Goal: Use online tool/utility: Utilize a website feature to perform a specific function

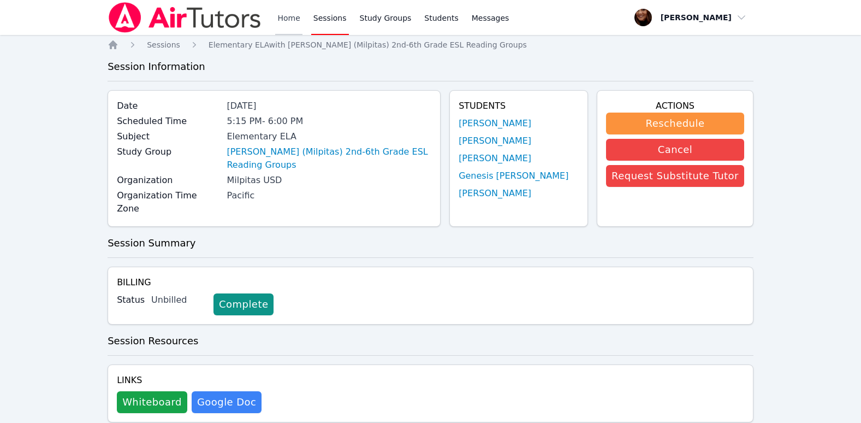
click at [287, 10] on link "Home" at bounding box center [288, 17] width 27 height 35
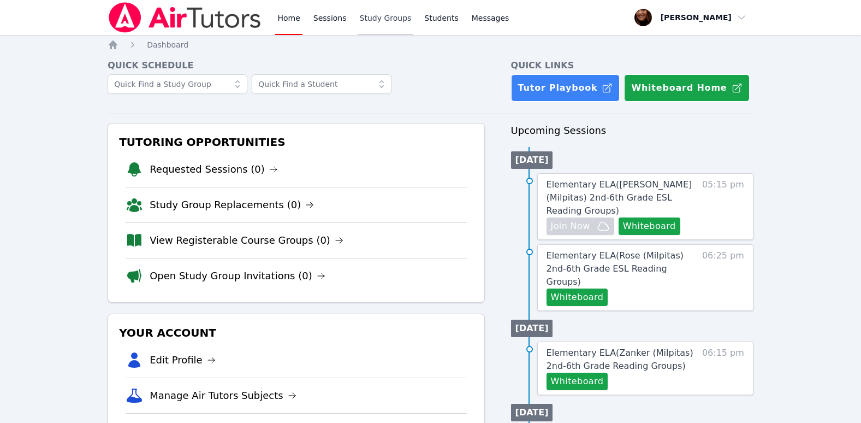
click at [361, 18] on link "Study Groups" at bounding box center [386, 17] width 56 height 35
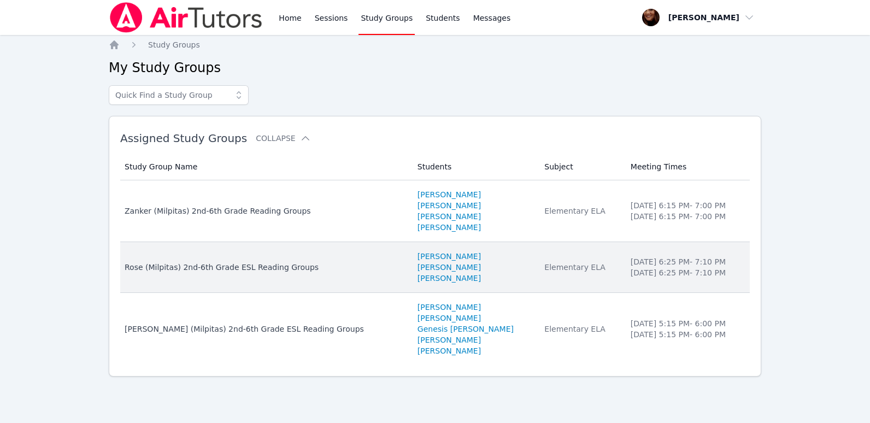
click at [205, 265] on div "Rose (Milpitas) 2nd-6th Grade ESL Reading Groups" at bounding box center [265, 267] width 280 height 11
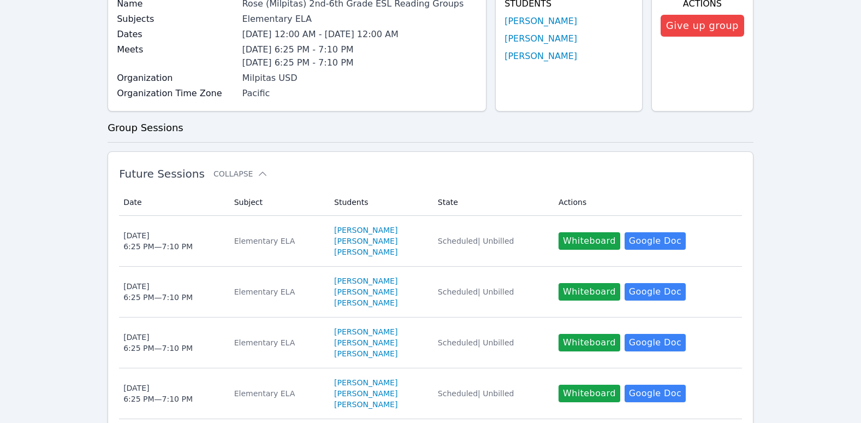
scroll to position [164, 0]
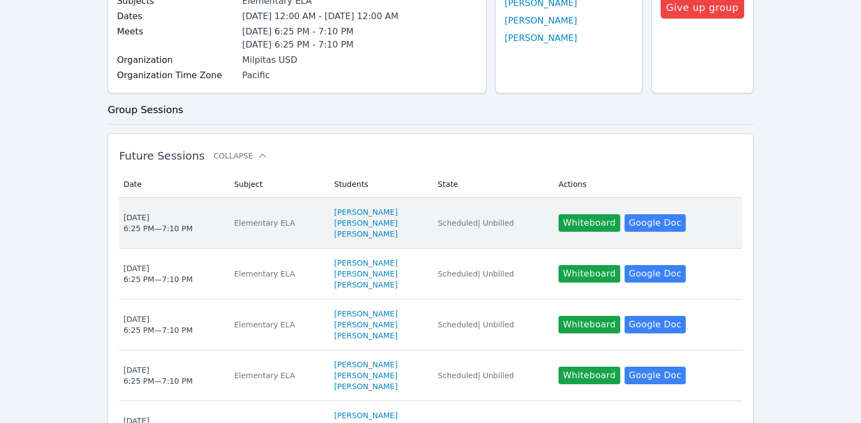
click at [372, 199] on td "Students [PERSON_NAME] [PERSON_NAME] [PERSON_NAME]" at bounding box center [380, 223] width 104 height 51
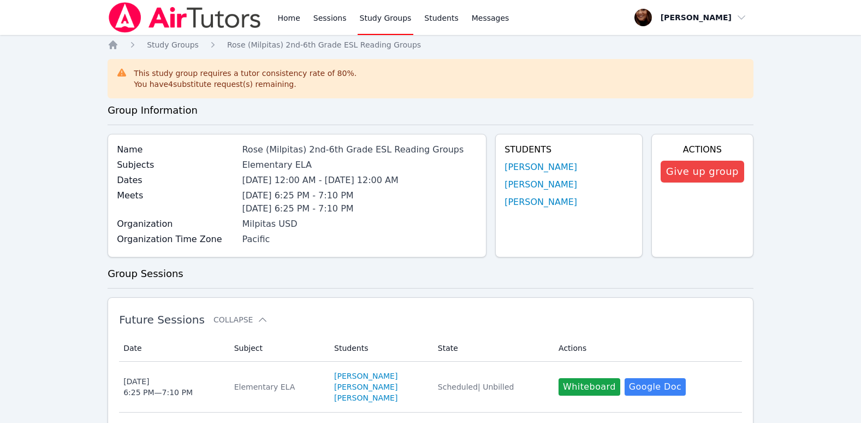
scroll to position [164, 0]
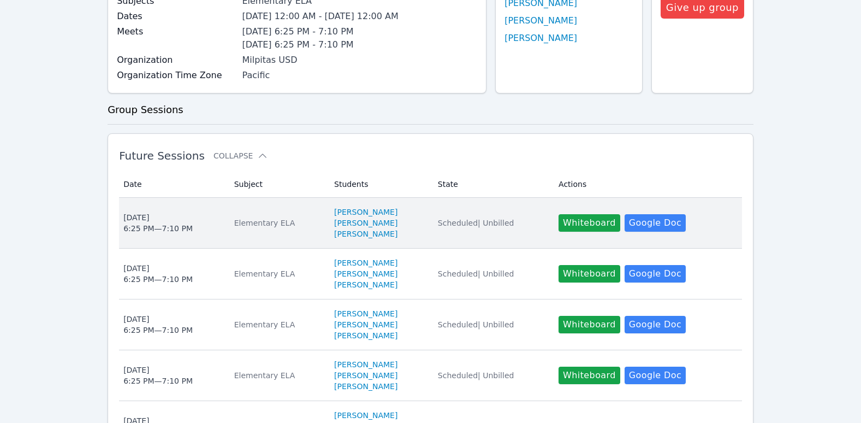
click at [355, 205] on td "Students [PERSON_NAME] [PERSON_NAME] [PERSON_NAME]" at bounding box center [380, 223] width 104 height 51
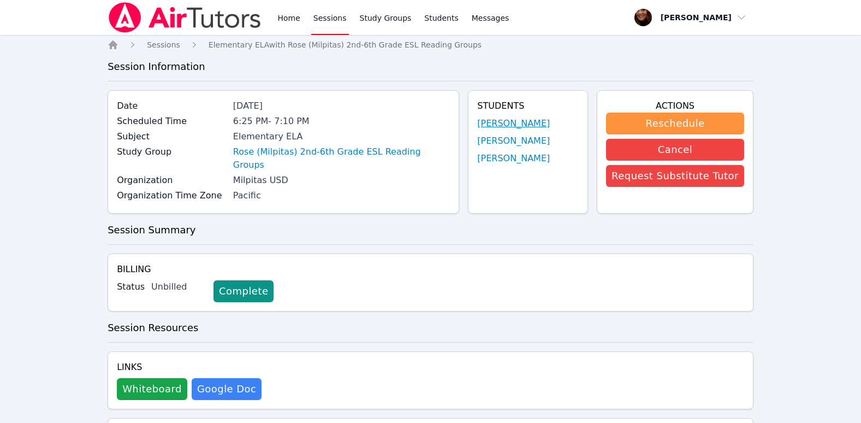
click at [512, 120] on link "[PERSON_NAME]" at bounding box center [513, 123] width 73 height 13
click at [540, 139] on link "[PERSON_NAME]" at bounding box center [513, 140] width 73 height 13
click at [518, 158] on link "[PERSON_NAME]" at bounding box center [513, 158] width 73 height 13
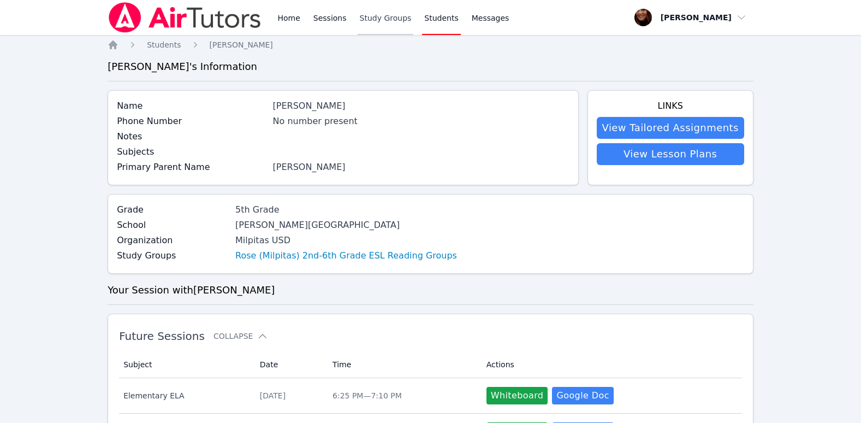
click at [378, 21] on link "Study Groups" at bounding box center [386, 17] width 56 height 35
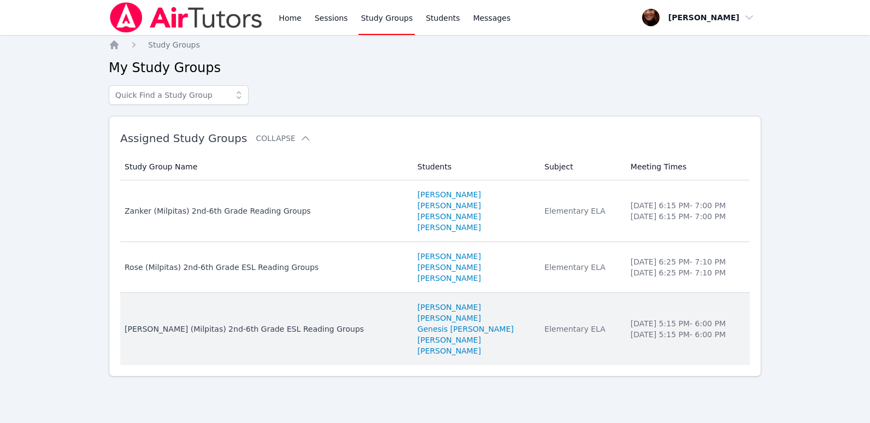
click at [266, 327] on div "[PERSON_NAME] (Milpitas) 2nd-6th Grade ESL Reading Groups" at bounding box center [265, 328] width 280 height 11
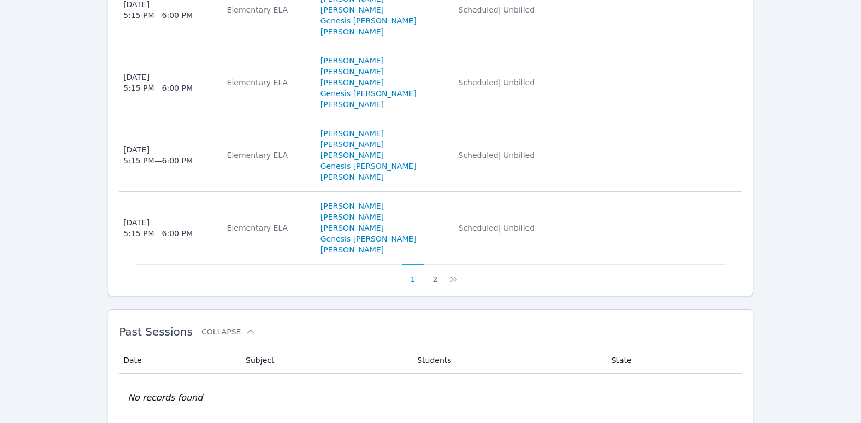
scroll to position [869, 0]
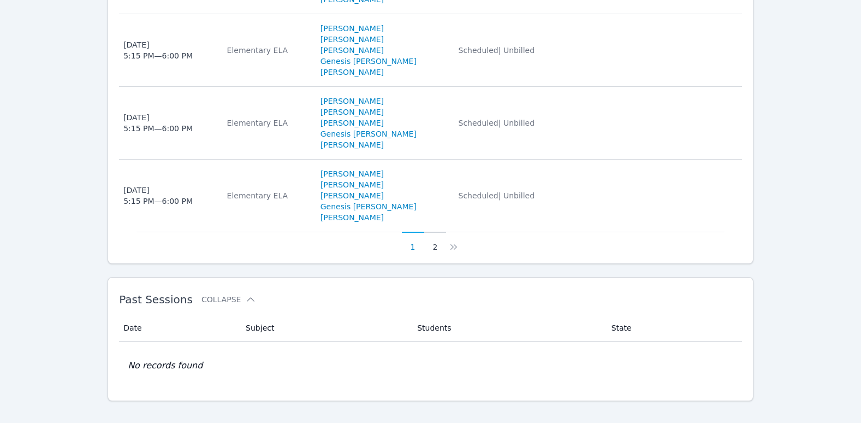
click at [430, 238] on button "2" at bounding box center [435, 242] width 22 height 21
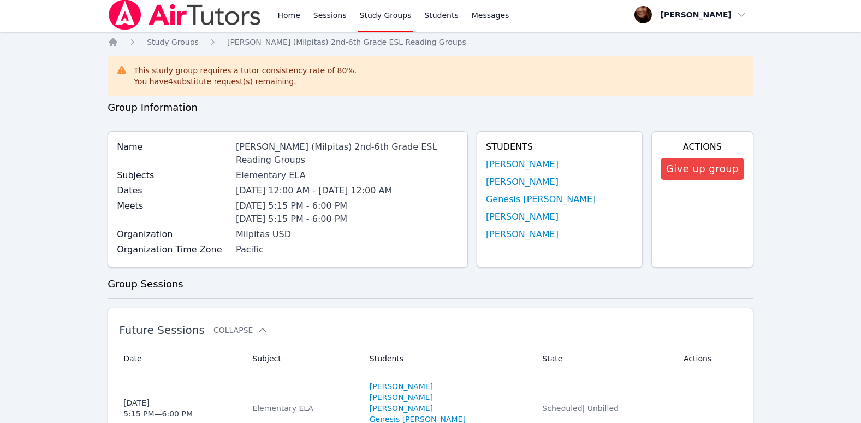
scroll to position [0, 0]
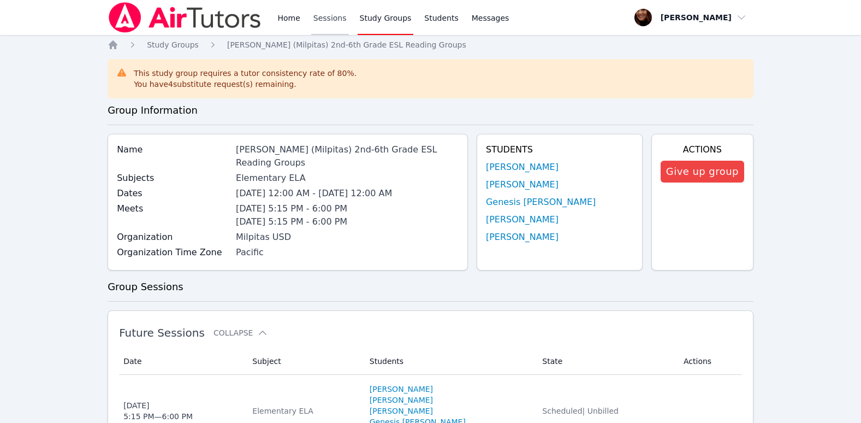
click at [332, 17] on link "Sessions" at bounding box center [330, 17] width 38 height 35
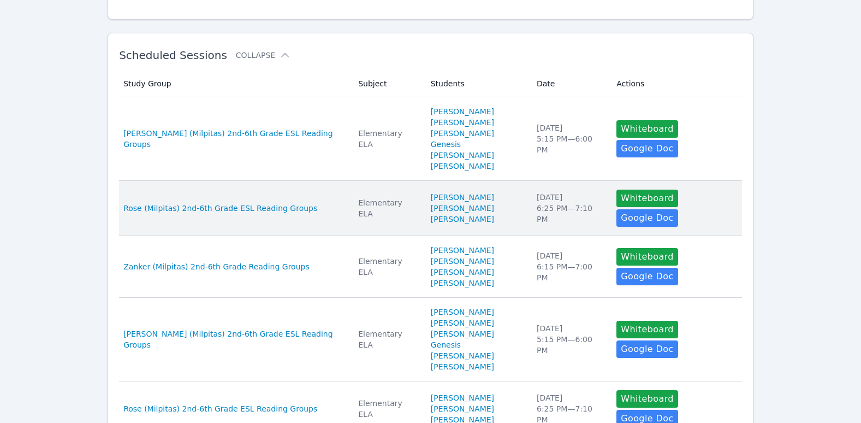
scroll to position [164, 0]
click at [262, 202] on span "Rose (Milpitas) 2nd-6th Grade ESL Reading Groups" at bounding box center [220, 207] width 194 height 11
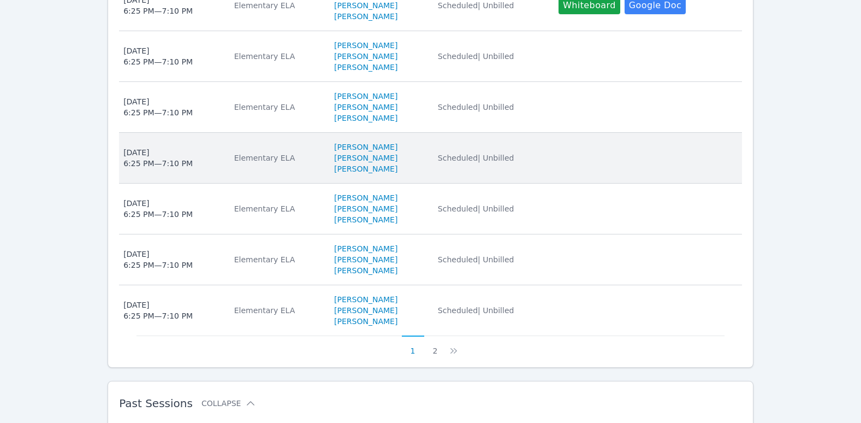
scroll to position [546, 0]
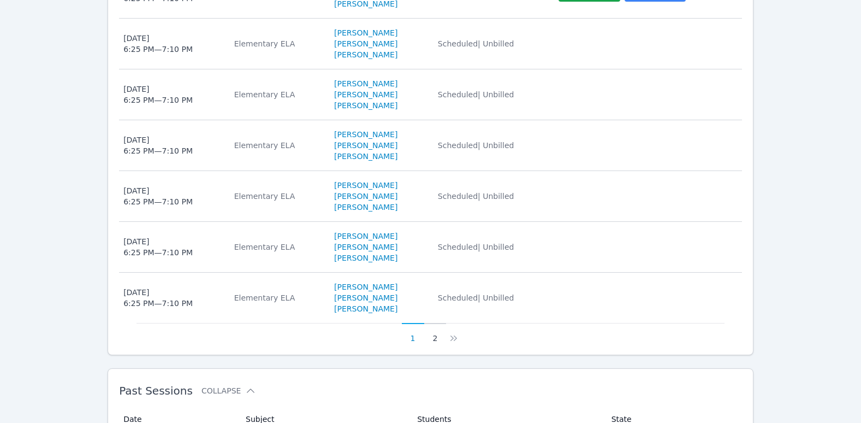
click at [435, 335] on button "2" at bounding box center [435, 333] width 22 height 21
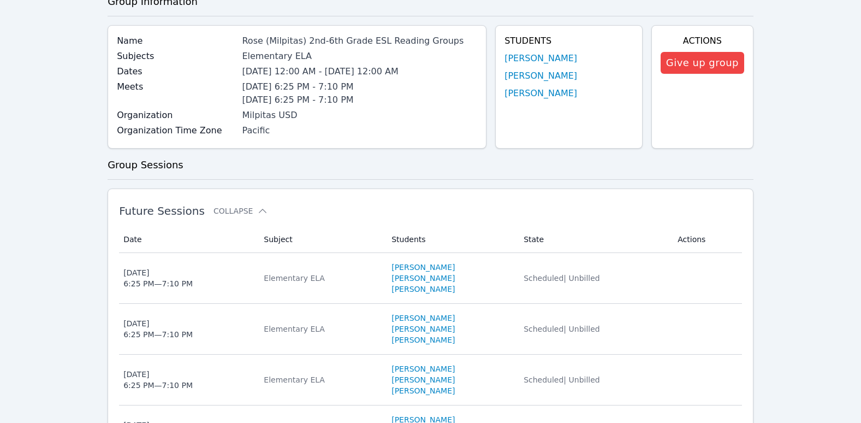
scroll to position [109, 0]
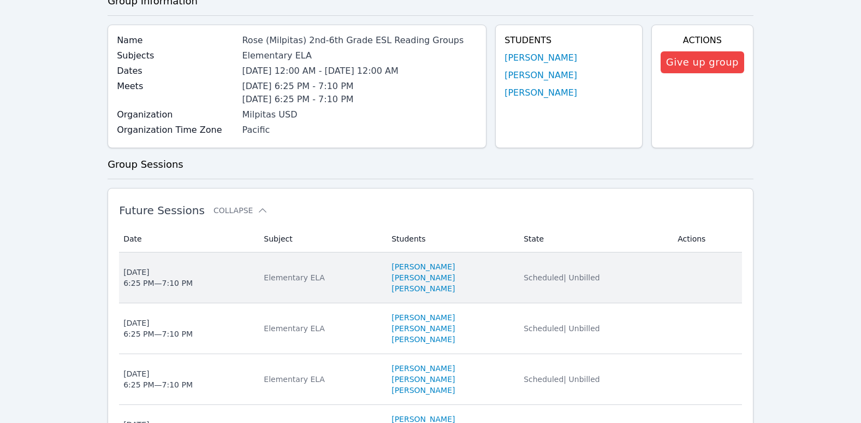
click at [147, 281] on div "[DATE] 6:25 PM — 7:10 PM" at bounding box center [157, 278] width 69 height 22
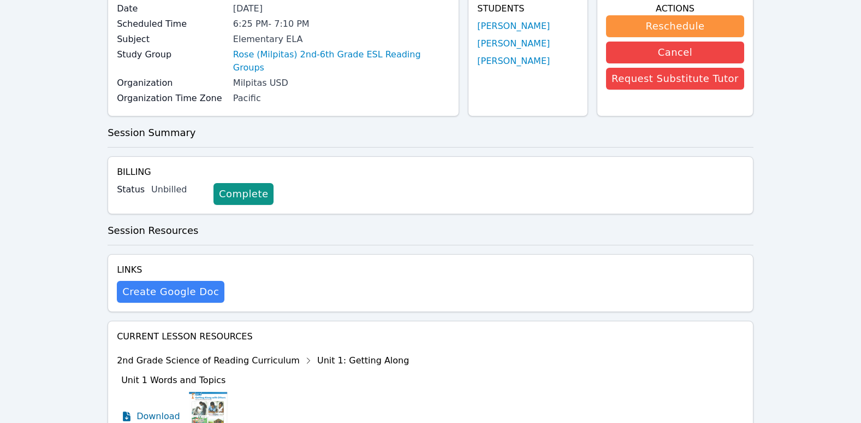
scroll to position [237, 0]
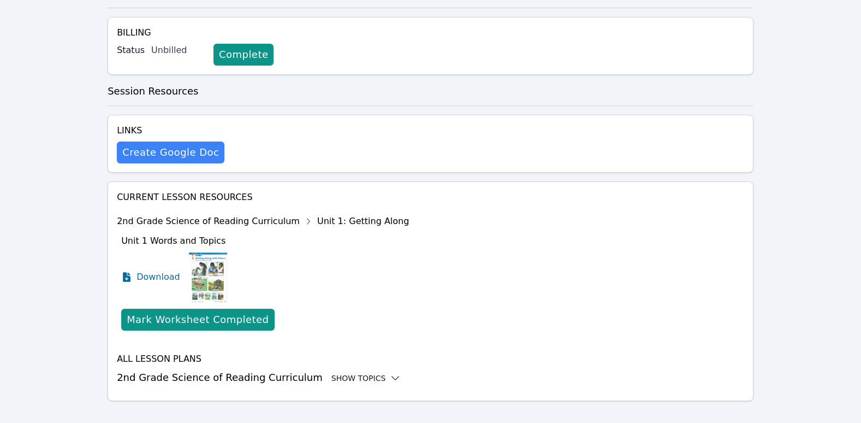
click at [390, 373] on icon at bounding box center [395, 378] width 11 height 11
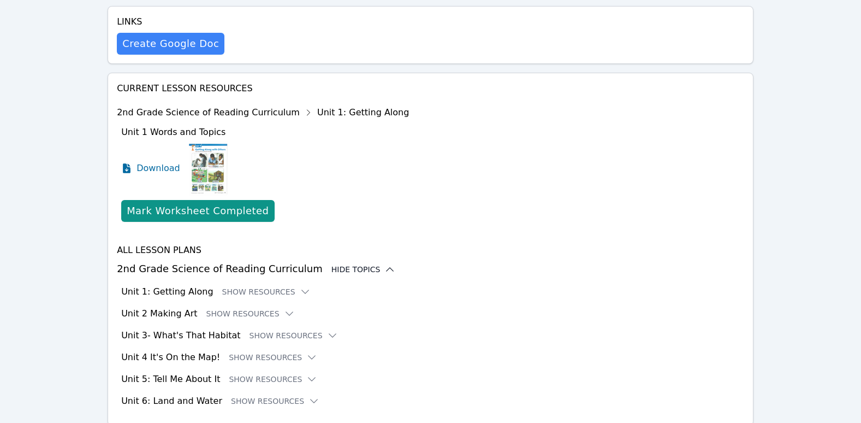
scroll to position [346, 0]
click at [280, 286] on button "Show Resources" at bounding box center [266, 291] width 88 height 11
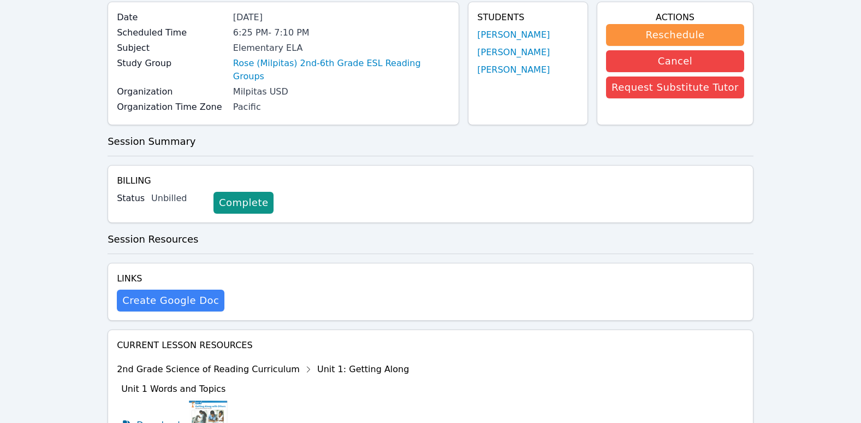
scroll to position [0, 0]
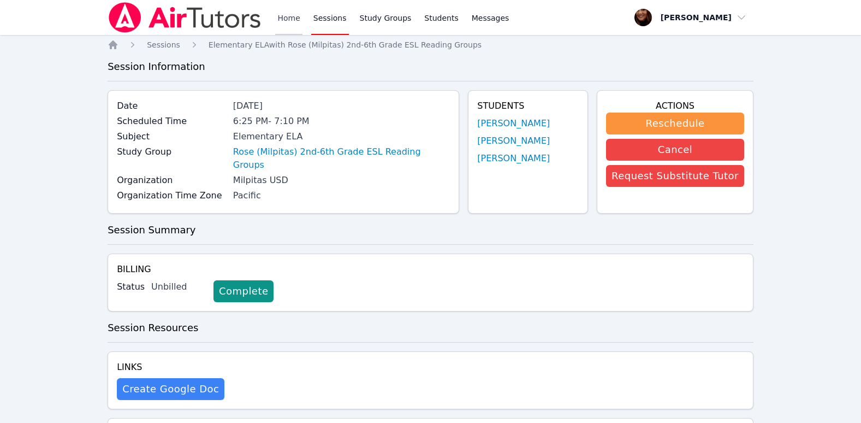
click at [292, 19] on link "Home" at bounding box center [288, 17] width 27 height 35
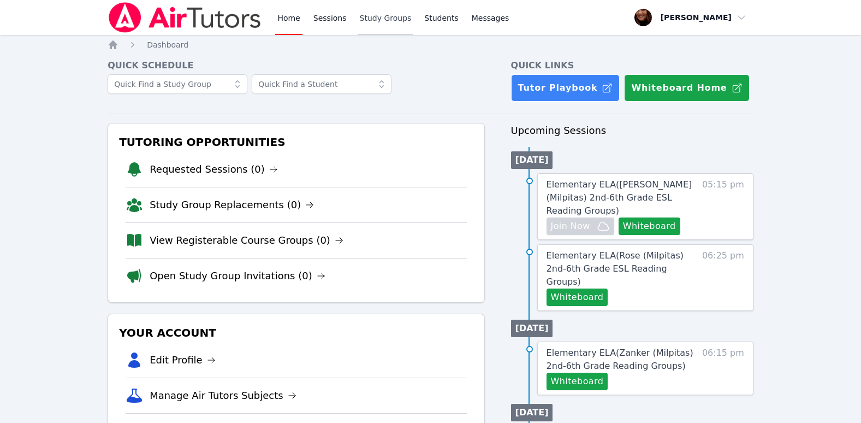
click at [370, 21] on link "Study Groups" at bounding box center [386, 17] width 56 height 35
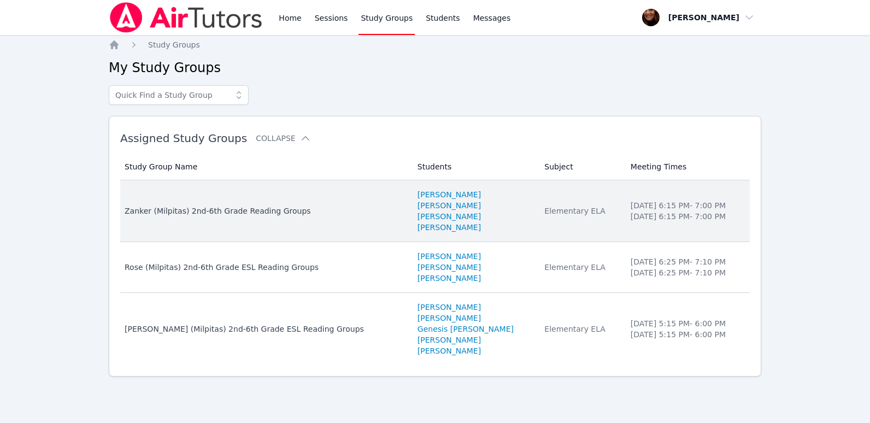
click at [277, 208] on div "Zanker (Milpitas) 2nd-6th Grade Reading Groups" at bounding box center [265, 210] width 280 height 11
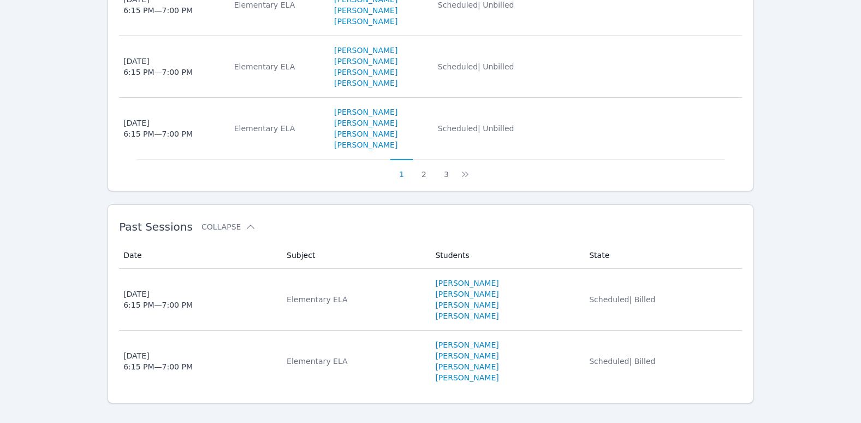
scroll to position [835, 0]
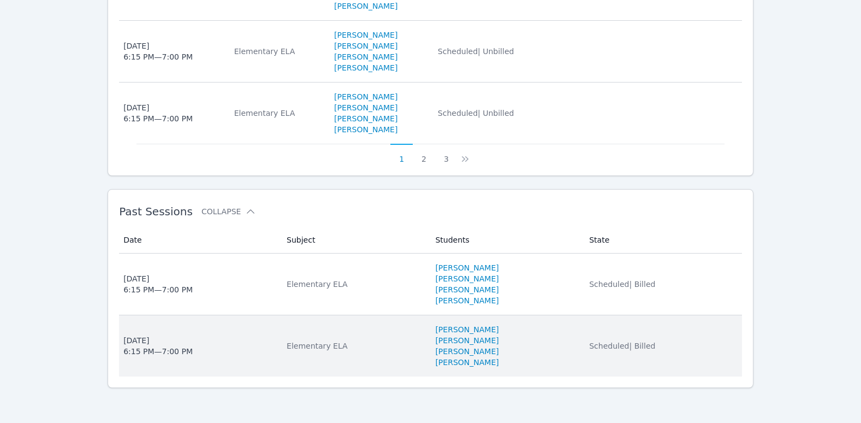
click at [135, 346] on div "[DATE] 6:15 PM — 7:00 PM" at bounding box center [157, 346] width 69 height 22
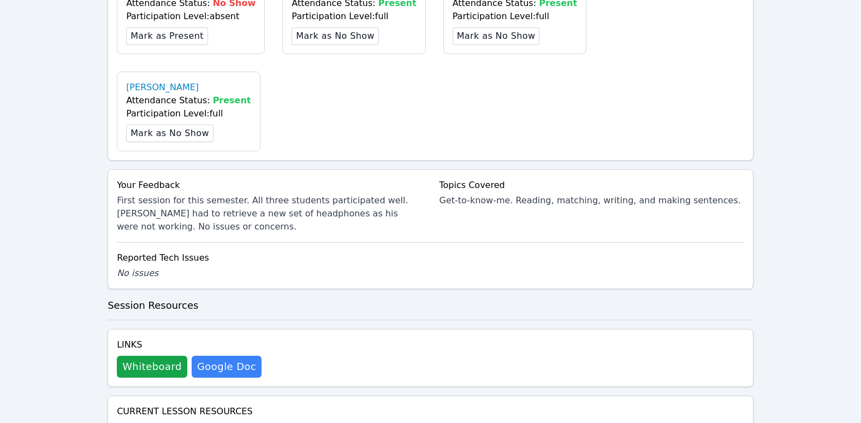
scroll to position [546, 0]
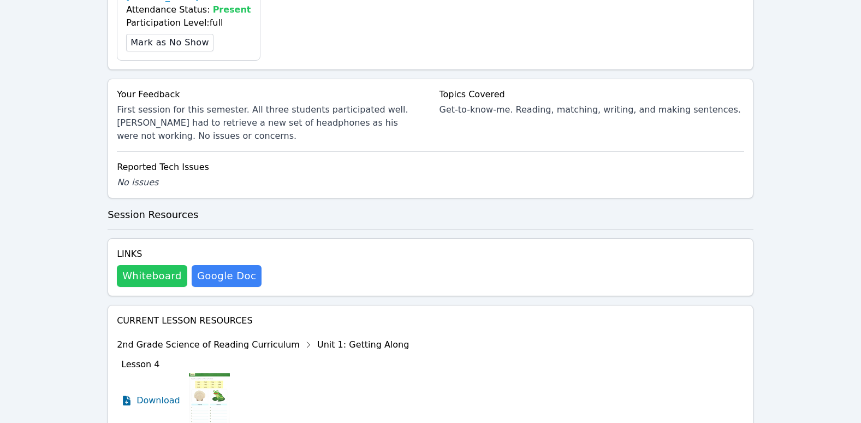
click at [150, 265] on button "Whiteboard" at bounding box center [152, 276] width 70 height 22
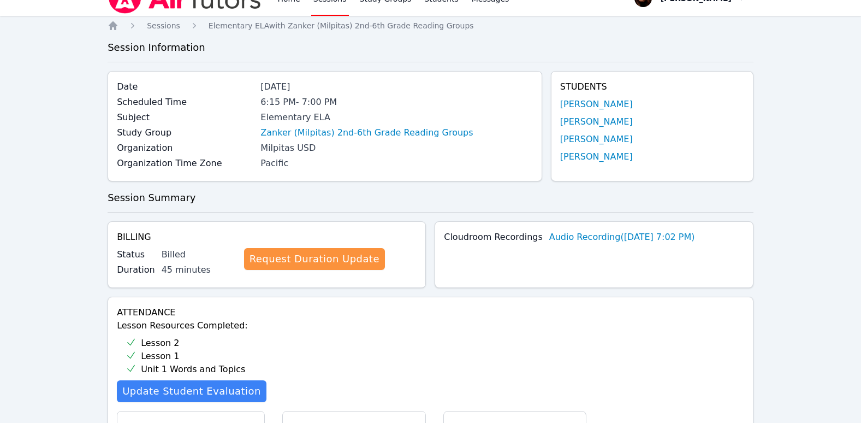
scroll to position [0, 0]
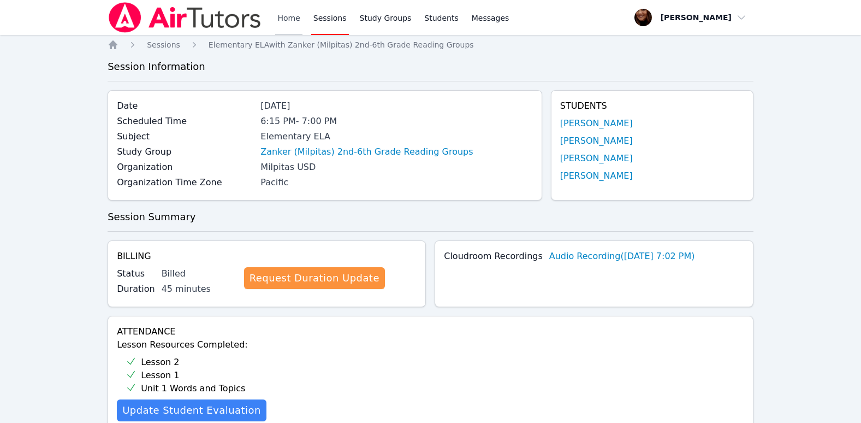
click at [288, 17] on link "Home" at bounding box center [288, 17] width 27 height 35
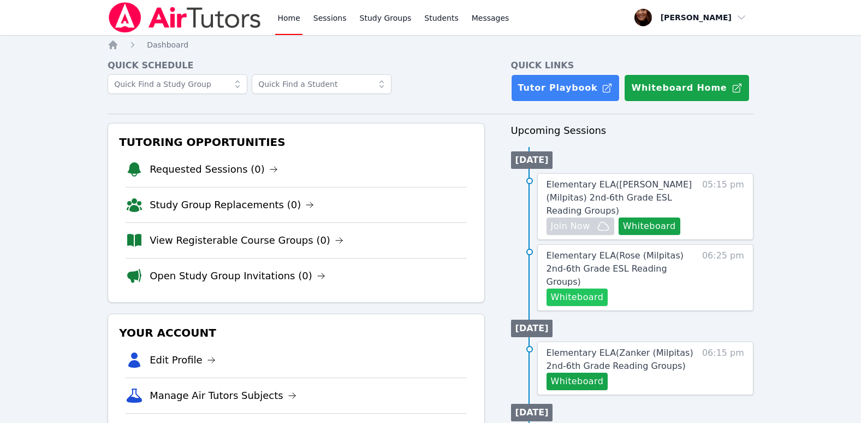
click at [566, 288] on button "Whiteboard" at bounding box center [578, 296] width 62 height 17
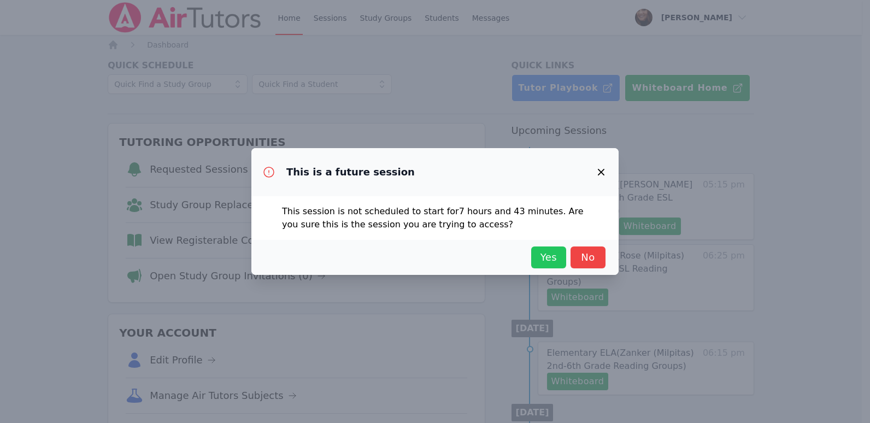
click at [538, 246] on div "Yes No" at bounding box center [434, 257] width 367 height 35
click at [541, 251] on span "Yes" at bounding box center [548, 257] width 24 height 15
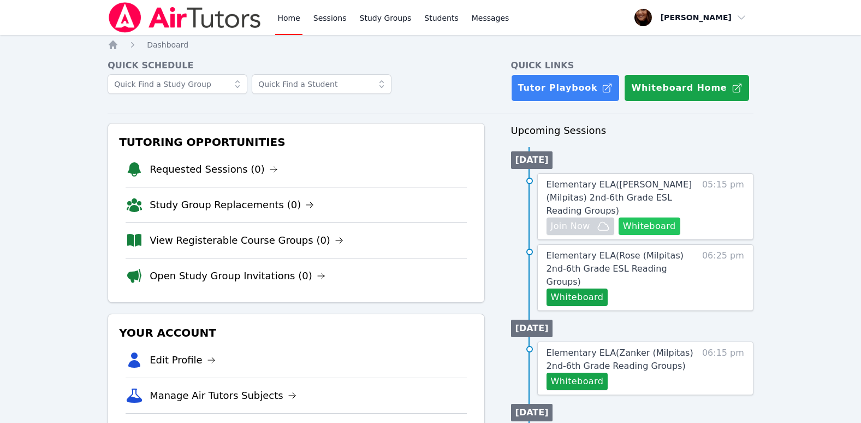
click at [640, 217] on button "Whiteboard" at bounding box center [650, 225] width 62 height 17
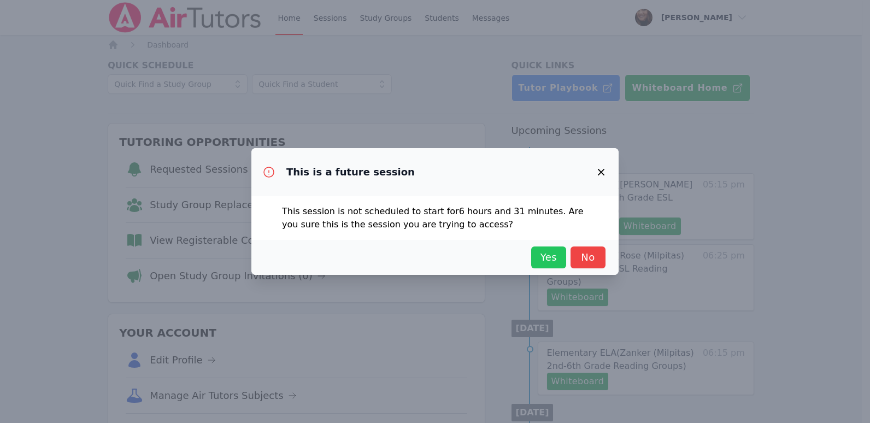
click at [550, 261] on span "Yes" at bounding box center [548, 257] width 24 height 15
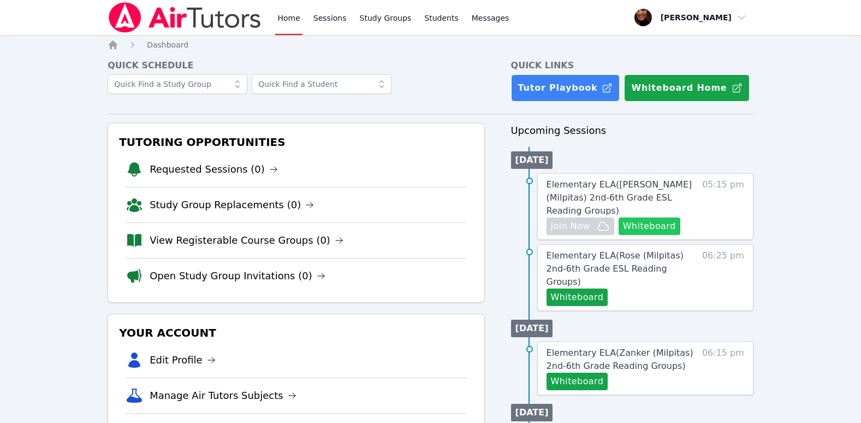
click at [656, 217] on button "Whiteboard" at bounding box center [650, 225] width 62 height 17
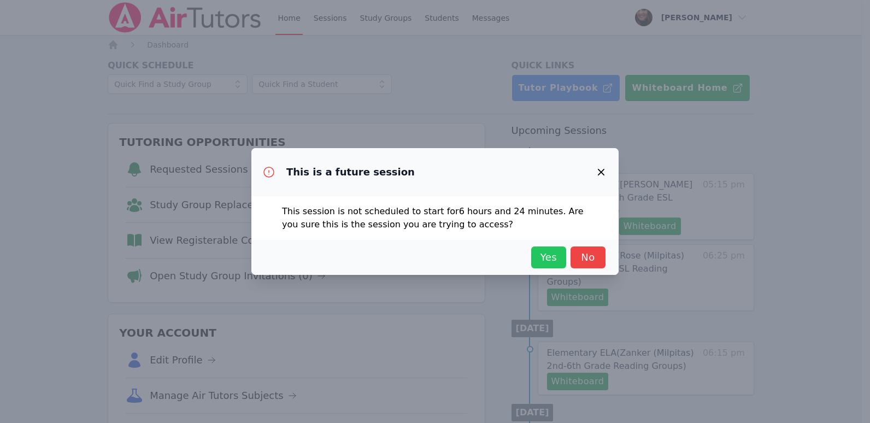
click at [548, 264] on span "Yes" at bounding box center [548, 257] width 24 height 15
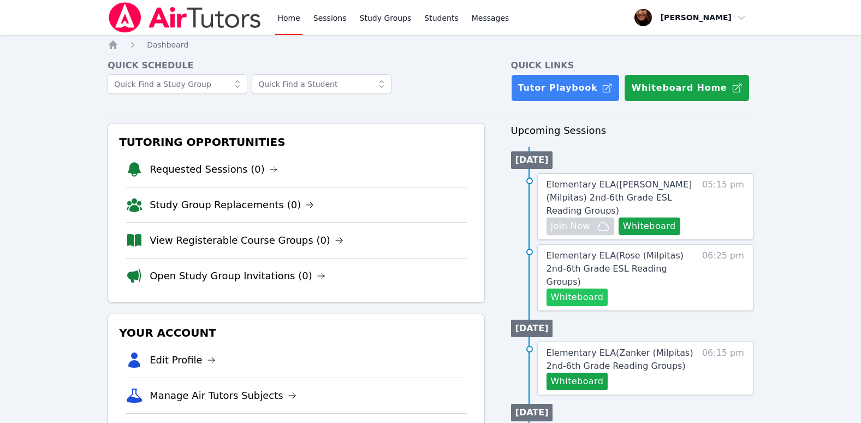
click at [587, 288] on button "Whiteboard" at bounding box center [578, 296] width 62 height 17
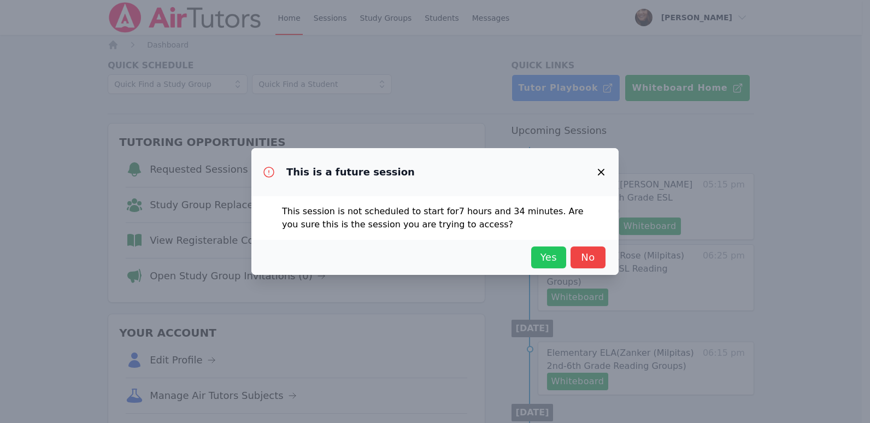
click at [547, 257] on span "Yes" at bounding box center [548, 257] width 24 height 15
